Goal: Register for event/course

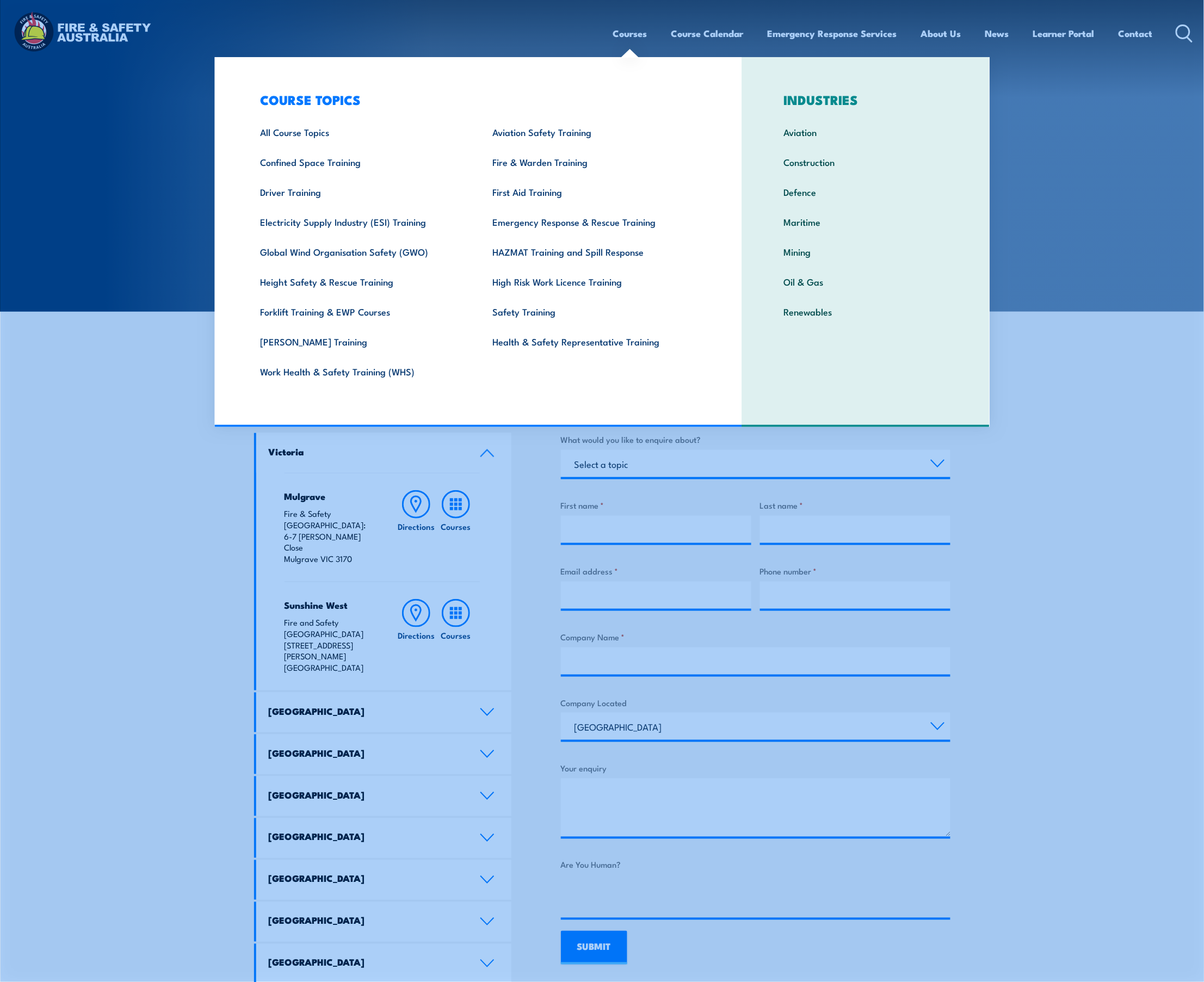
click at [644, 37] on link "Courses" at bounding box center [630, 33] width 34 height 29
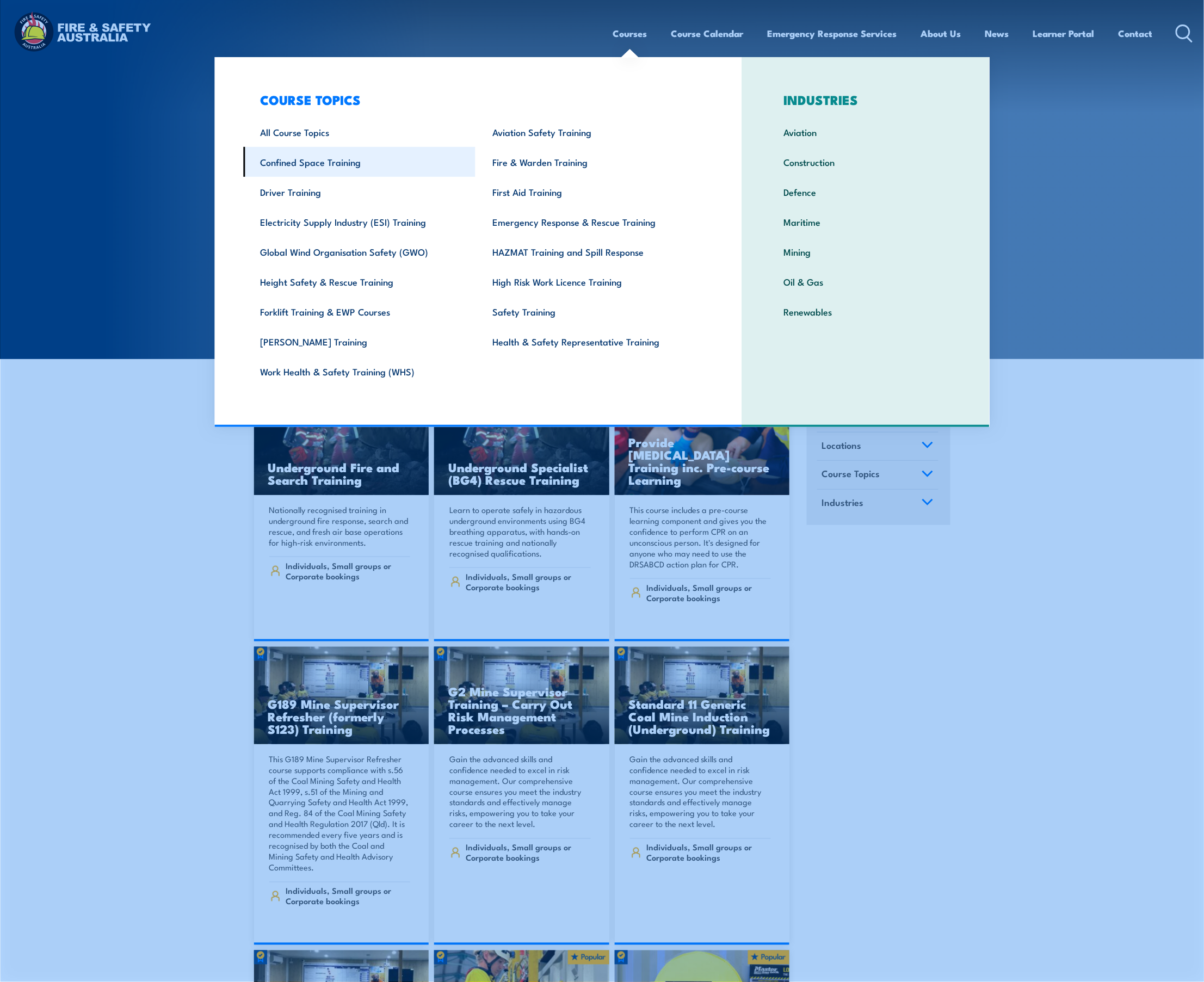
click at [334, 160] on link "Confined Space Training" at bounding box center [359, 161] width 232 height 30
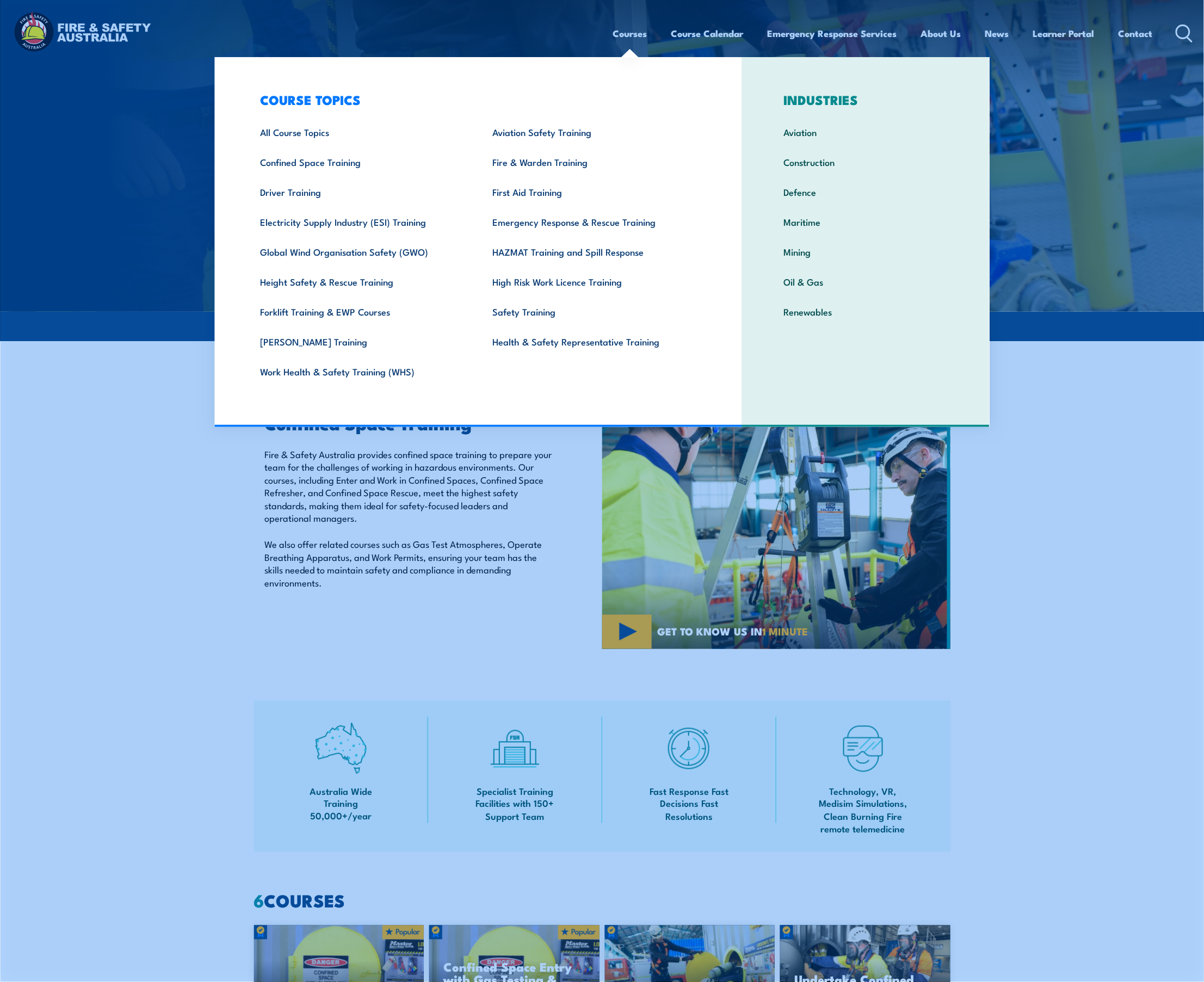
click at [618, 33] on link "Courses" at bounding box center [630, 33] width 34 height 29
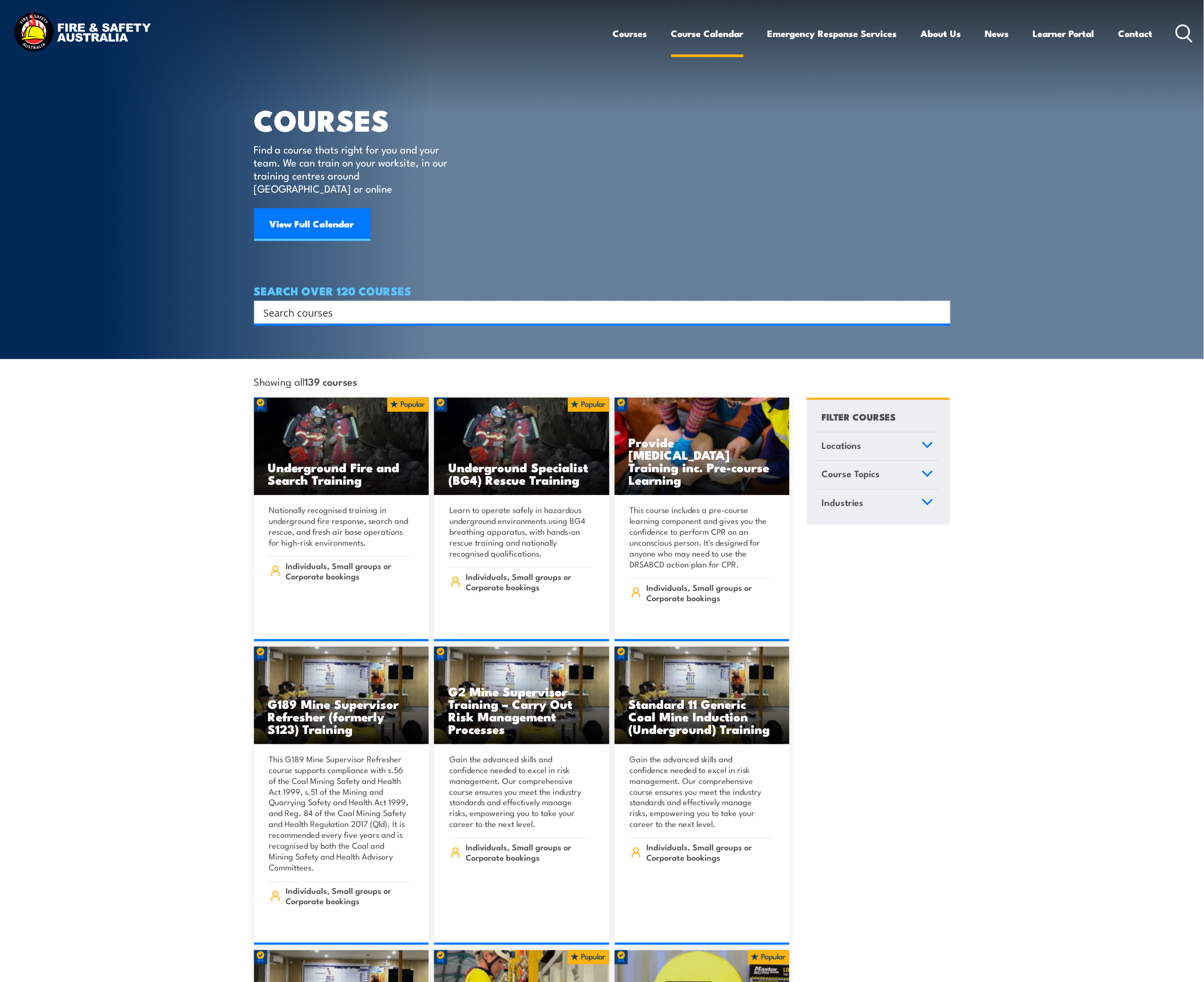
click at [707, 42] on link "Course Calendar" at bounding box center [707, 33] width 72 height 29
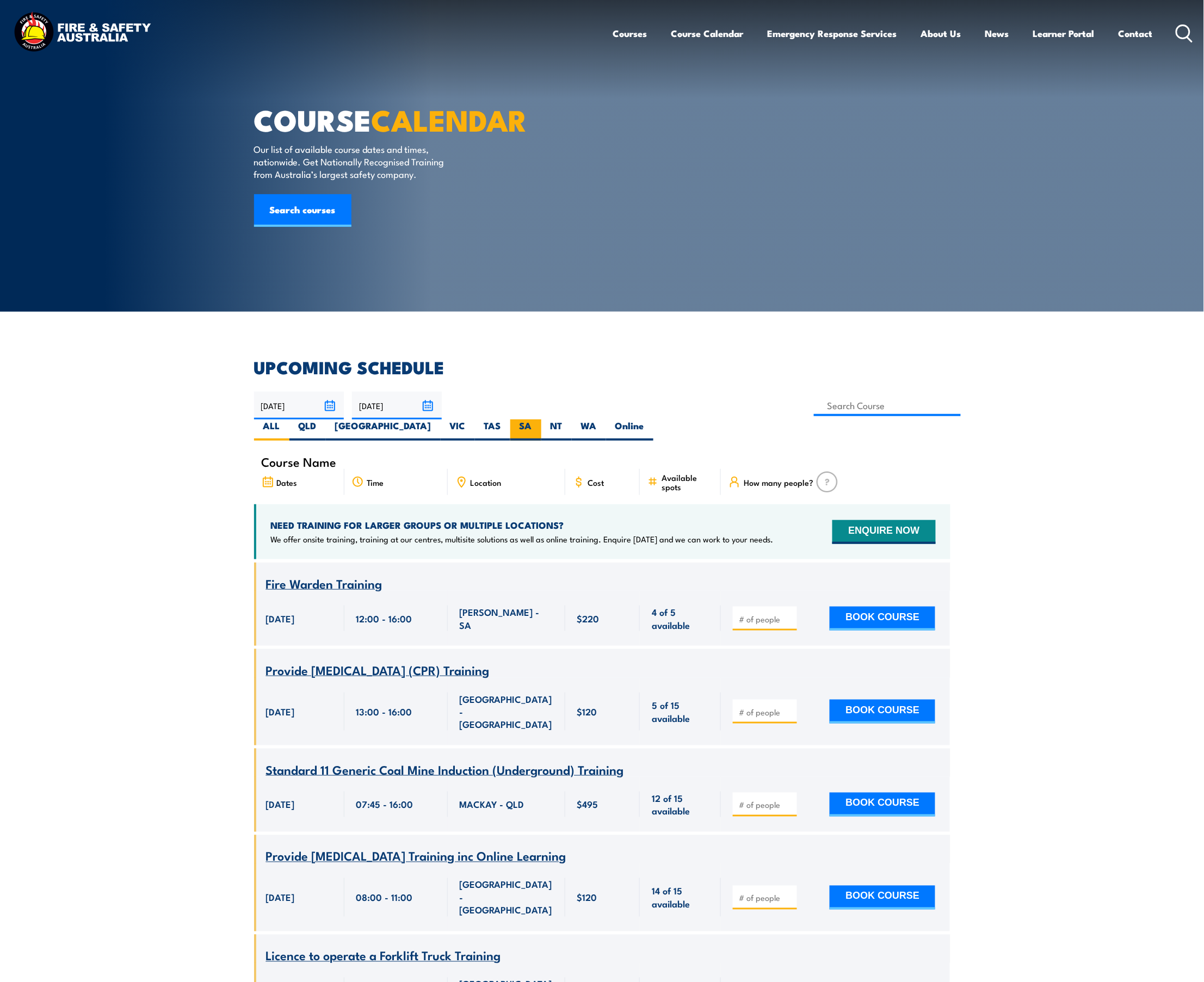
click at [542, 419] on label "SA" at bounding box center [526, 430] width 31 height 21
click at [539, 419] on input "SA" at bounding box center [536, 423] width 7 height 7
radio input "true"
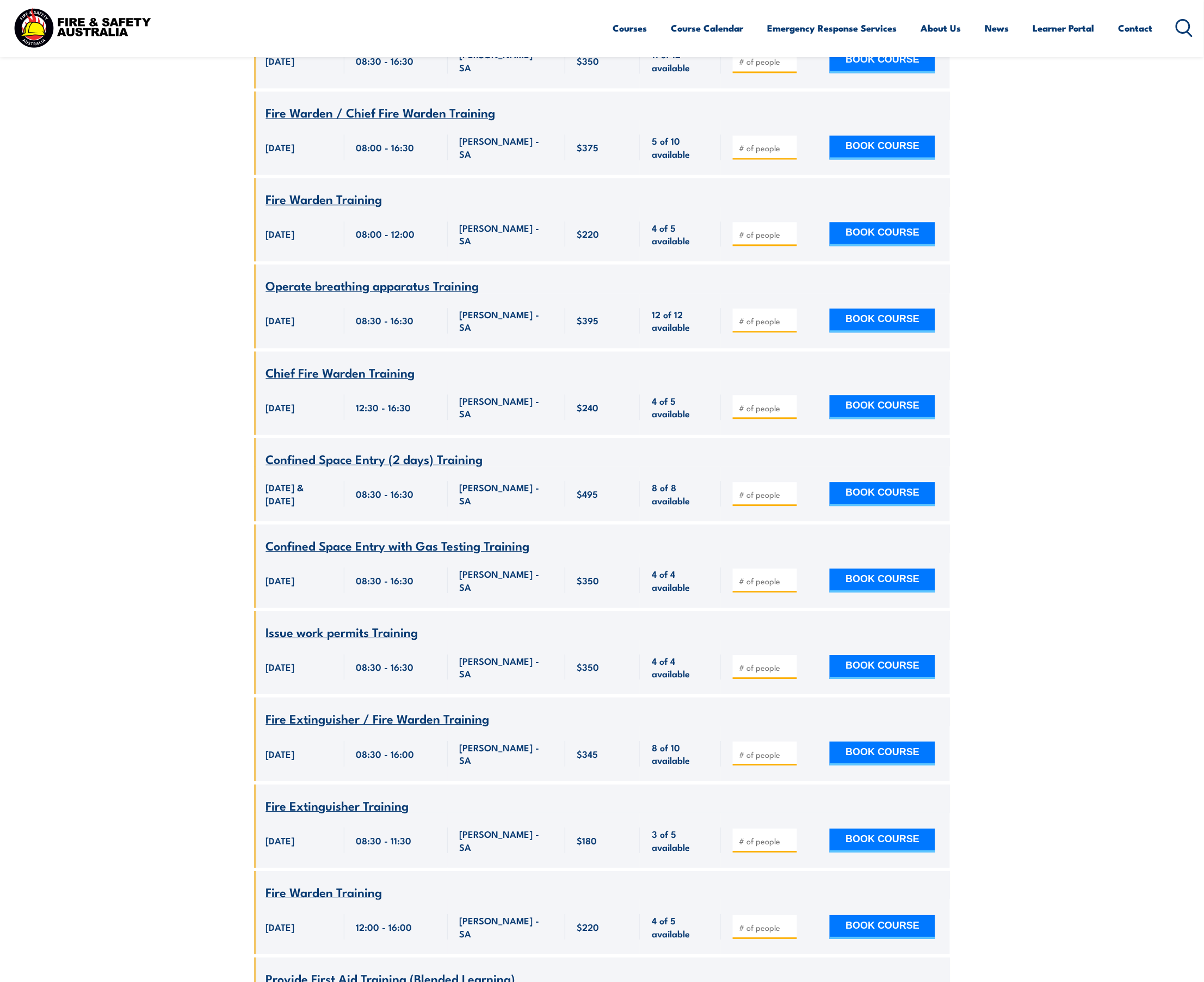
scroll to position [5798, 0]
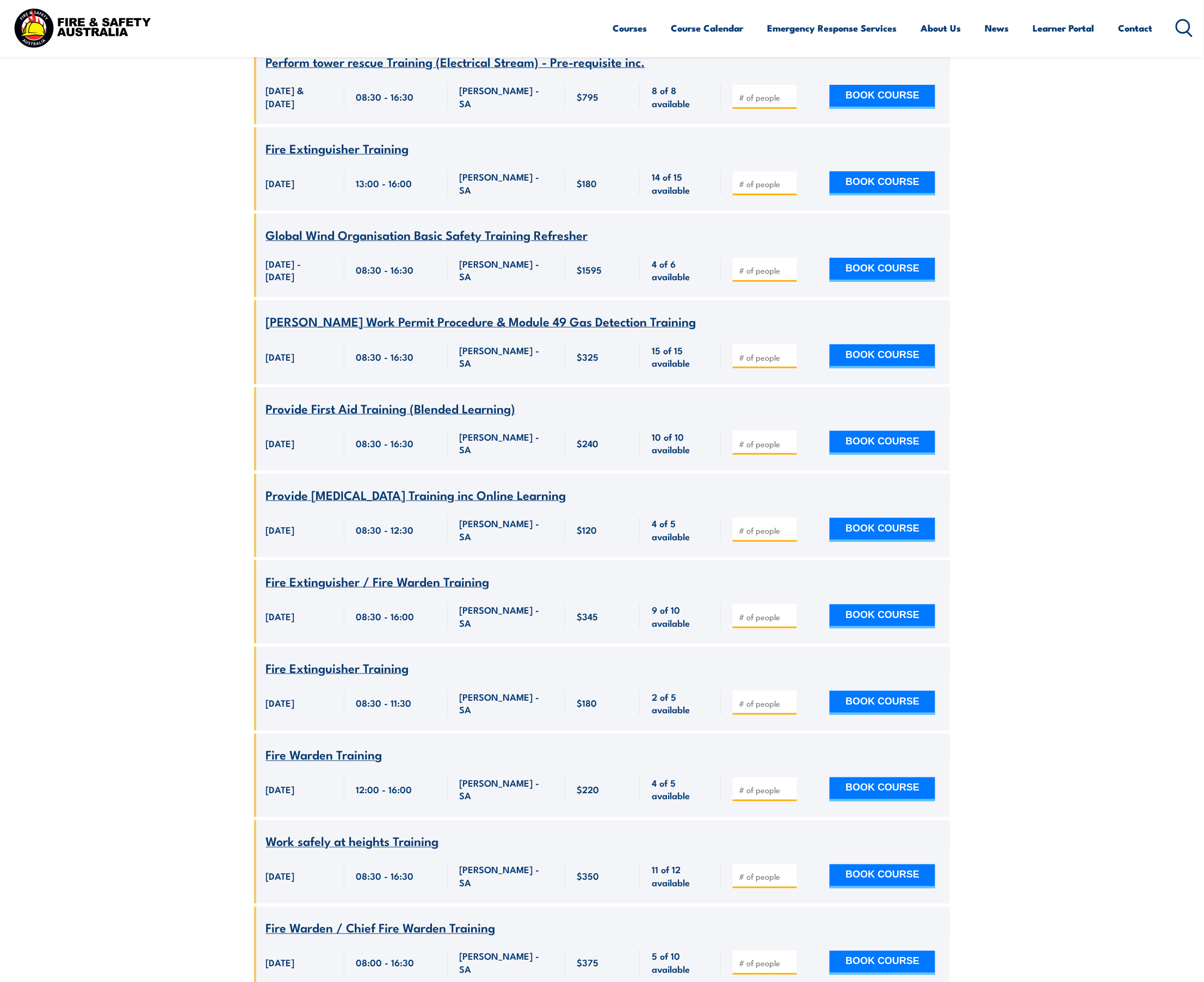
scroll to position [4643, 0]
